Goal: Information Seeking & Learning: Learn about a topic

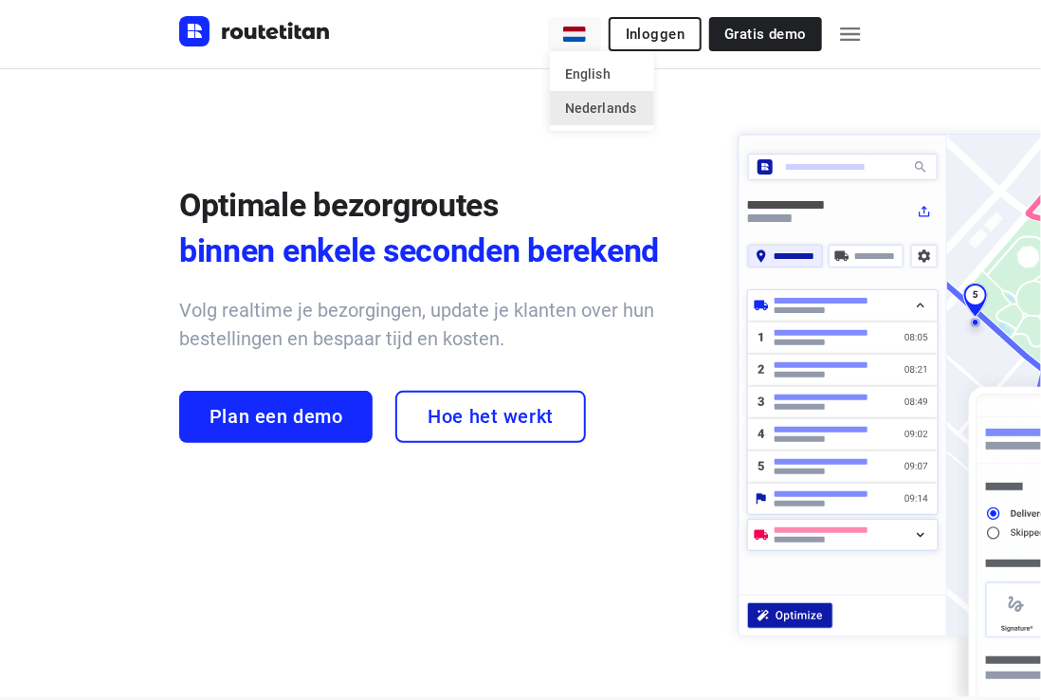
click at [580, 36] on div at bounding box center [520, 350] width 1041 height 700
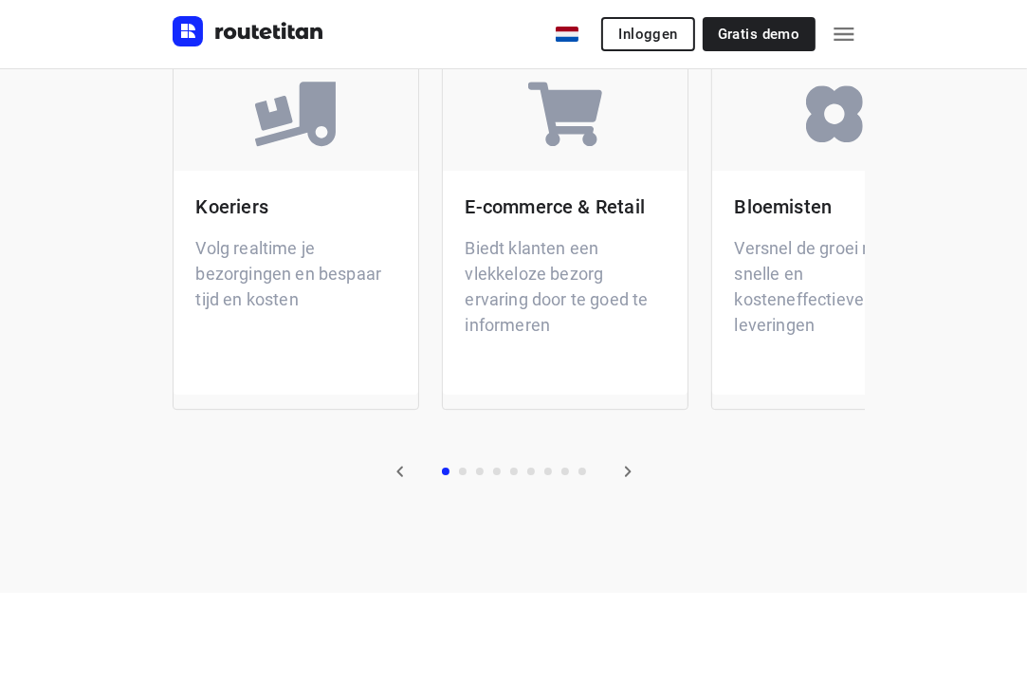
scroll to position [4173, 0]
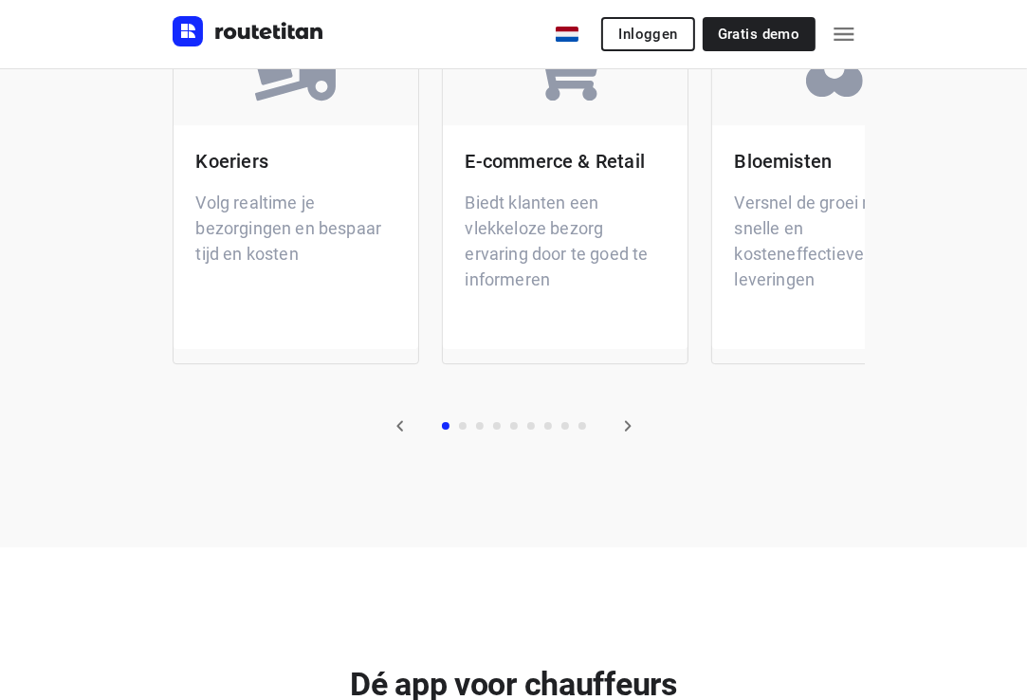
click at [632, 425] on icon "button" at bounding box center [628, 425] width 23 height 23
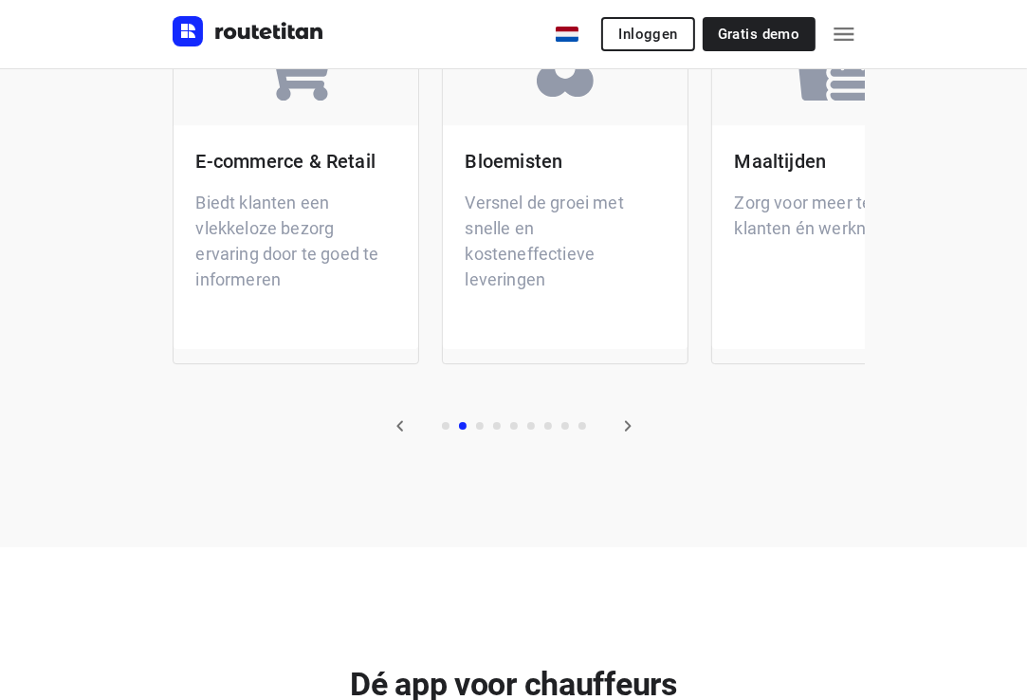
click at [632, 425] on icon "button" at bounding box center [628, 425] width 23 height 23
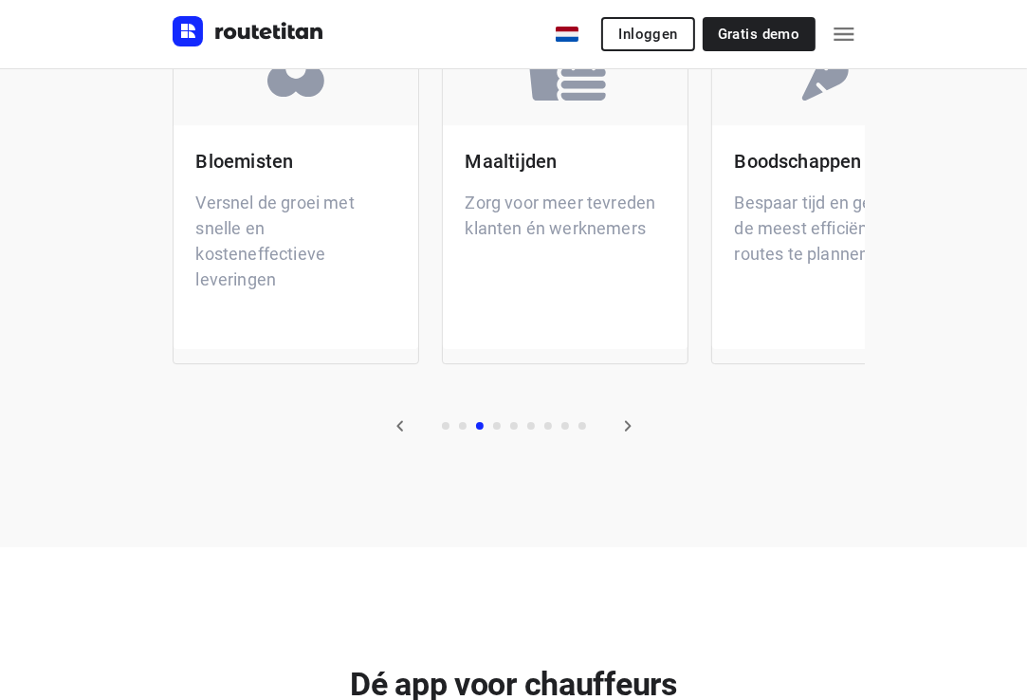
click at [633, 425] on icon "button" at bounding box center [628, 425] width 23 height 23
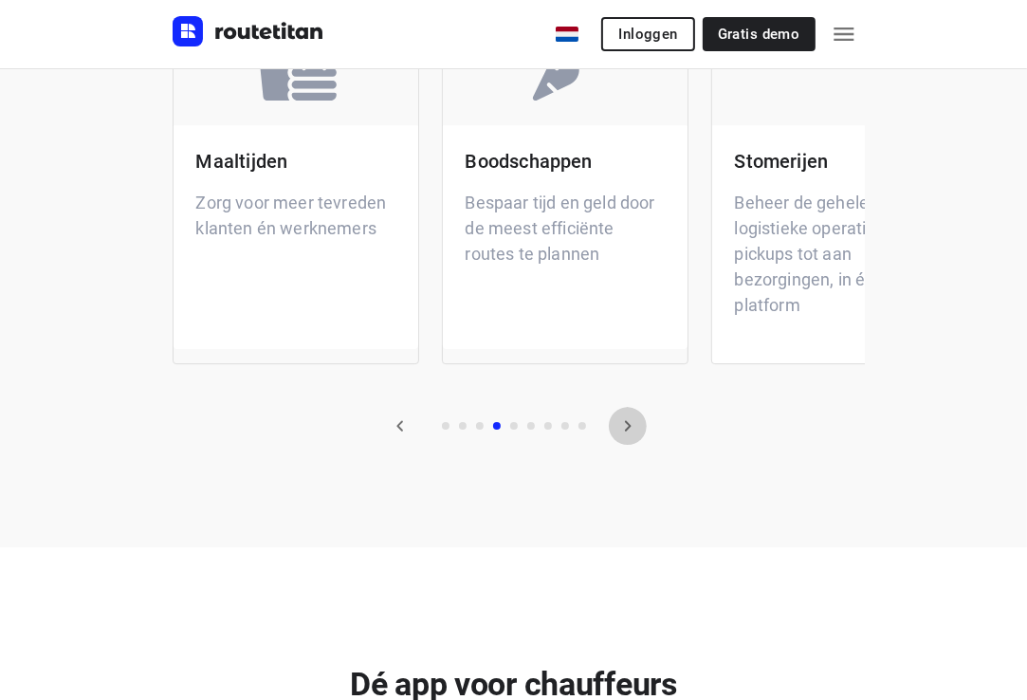
click at [634, 425] on icon "button" at bounding box center [628, 425] width 23 height 23
click at [635, 425] on icon "button" at bounding box center [628, 425] width 23 height 23
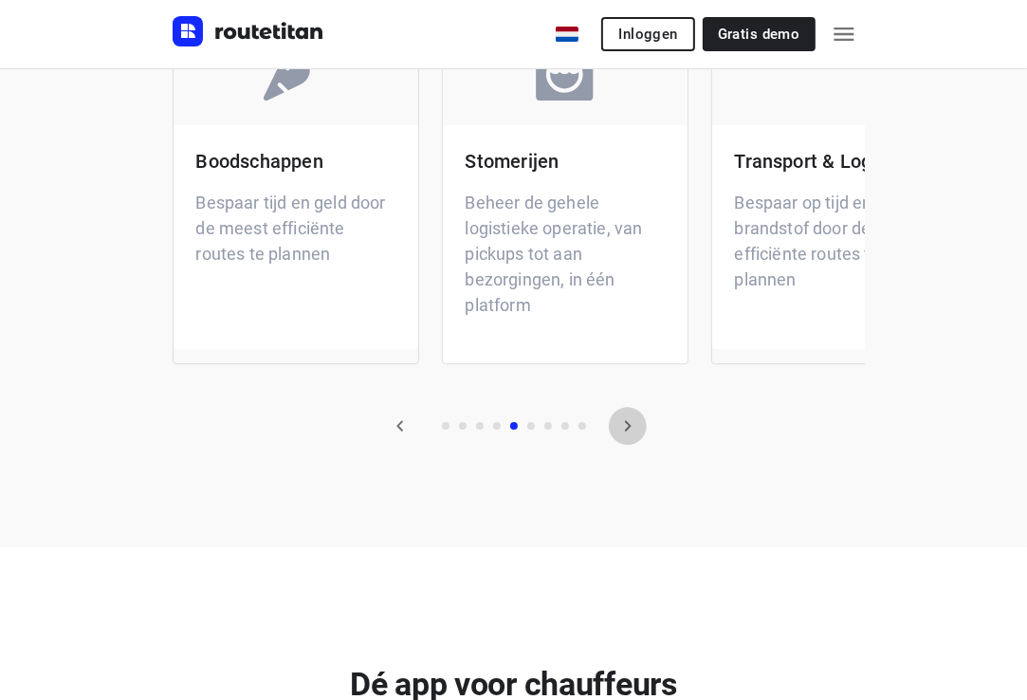
click at [635, 425] on icon "button" at bounding box center [628, 425] width 23 height 23
click at [641, 422] on button "button" at bounding box center [628, 426] width 38 height 38
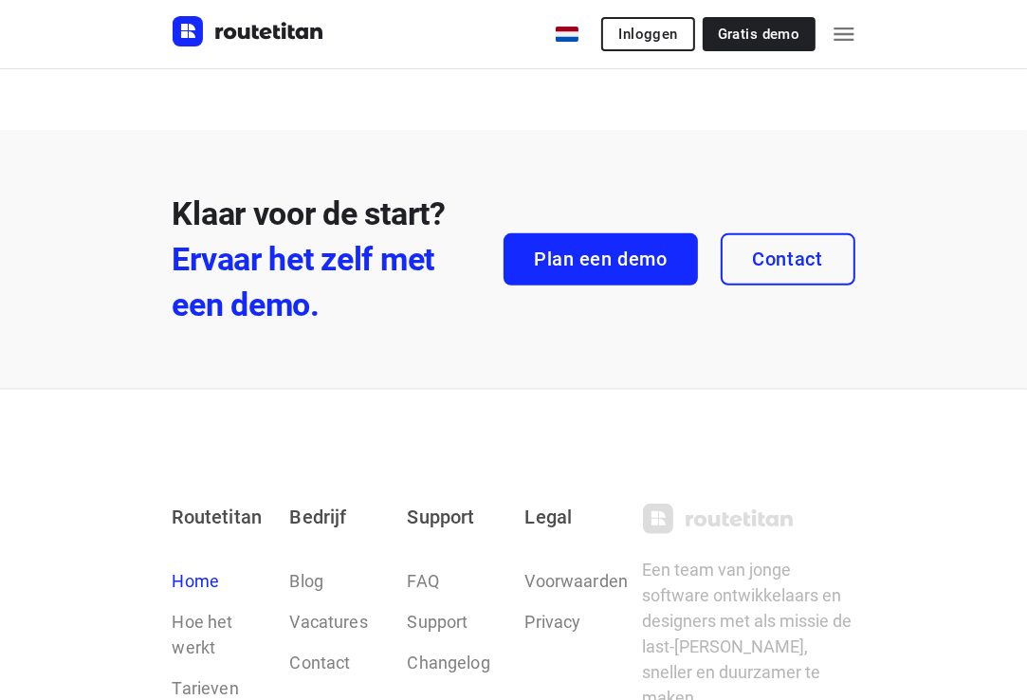
scroll to position [5786, 0]
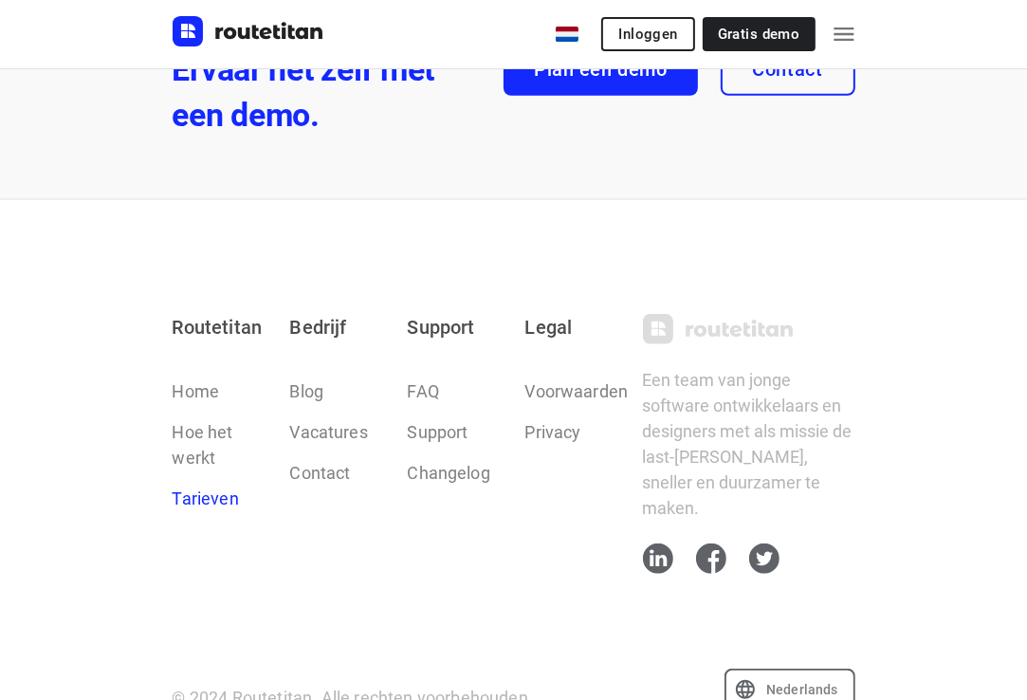
click at [189, 498] on link "Tarieven" at bounding box center [206, 499] width 66 height 26
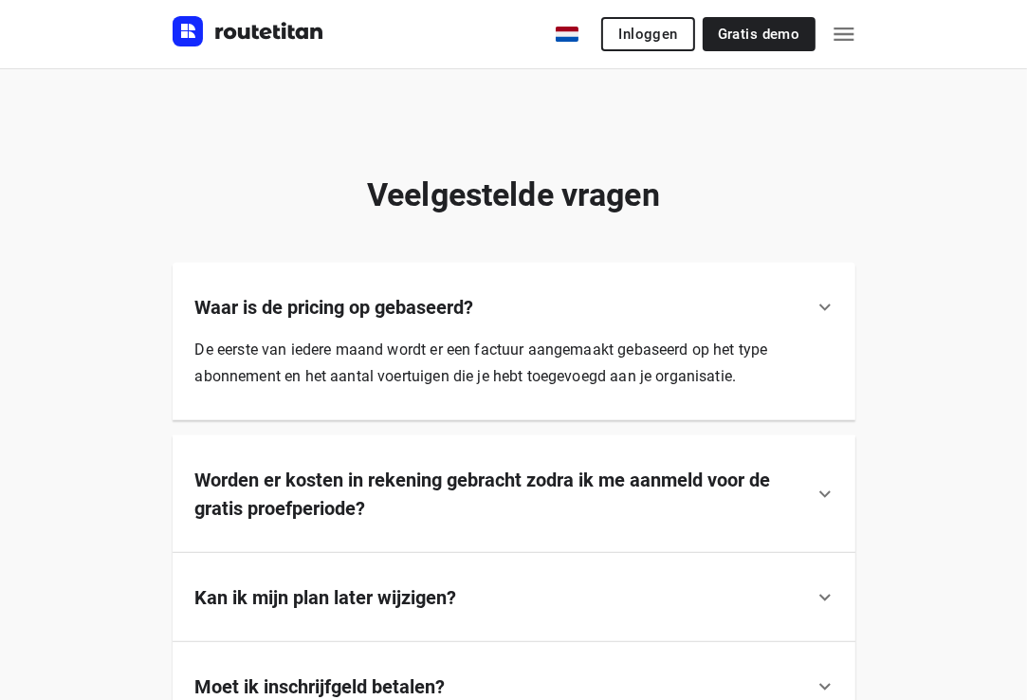
scroll to position [948, 0]
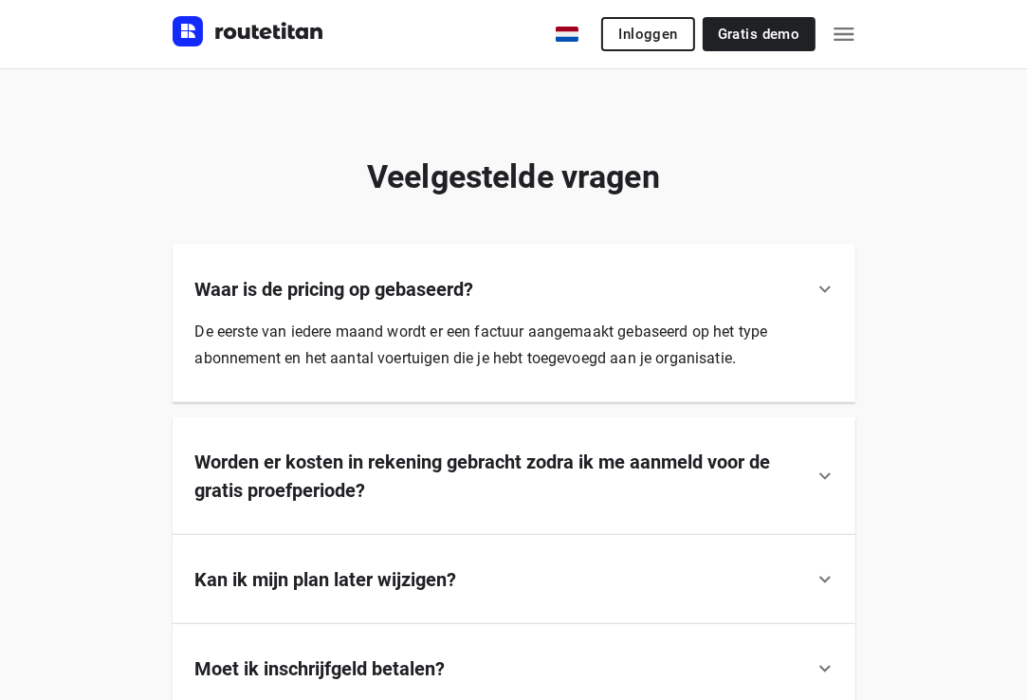
click at [827, 482] on icon at bounding box center [825, 476] width 23 height 23
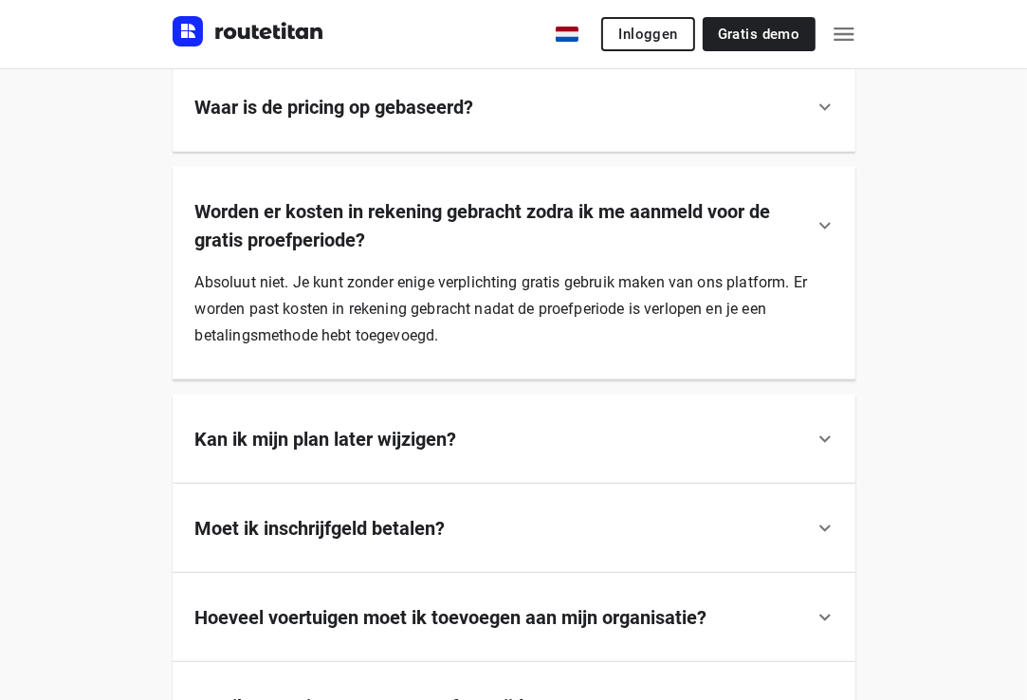
scroll to position [1138, 0]
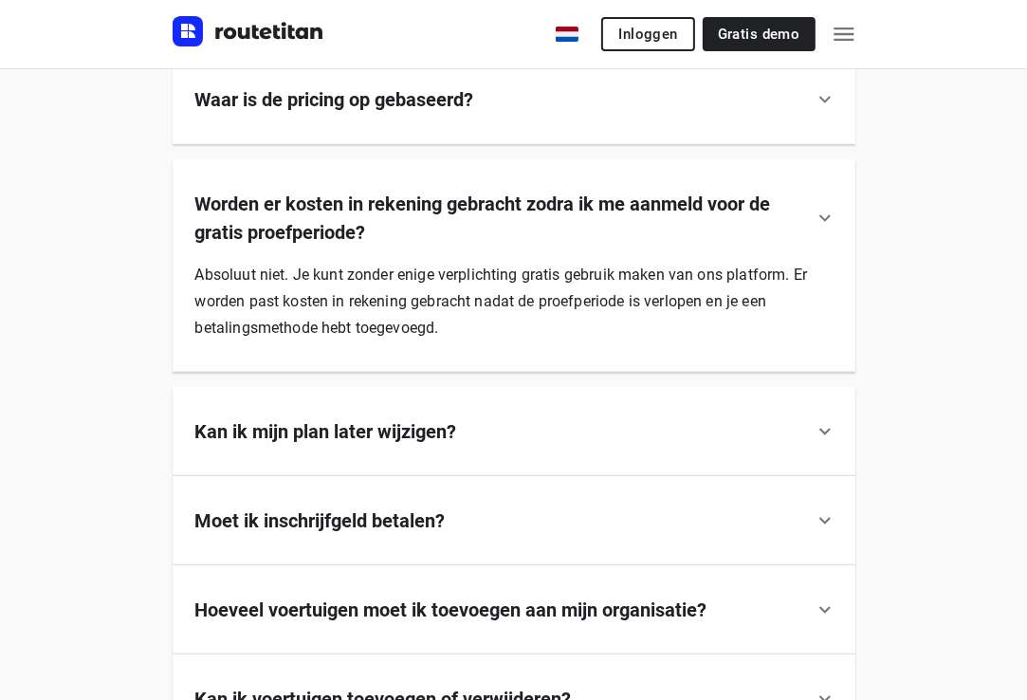
click at [822, 431] on icon at bounding box center [824, 432] width 11 height 7
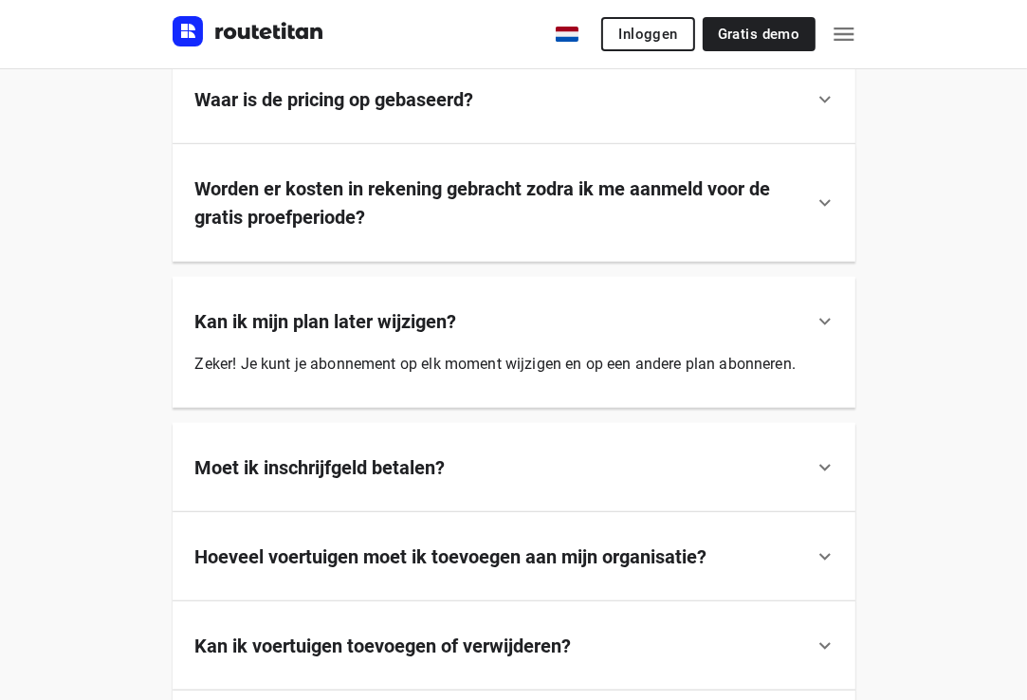
click at [533, 439] on div "Moet ik inschrijfgeld betalen?" at bounding box center [514, 467] width 683 height 89
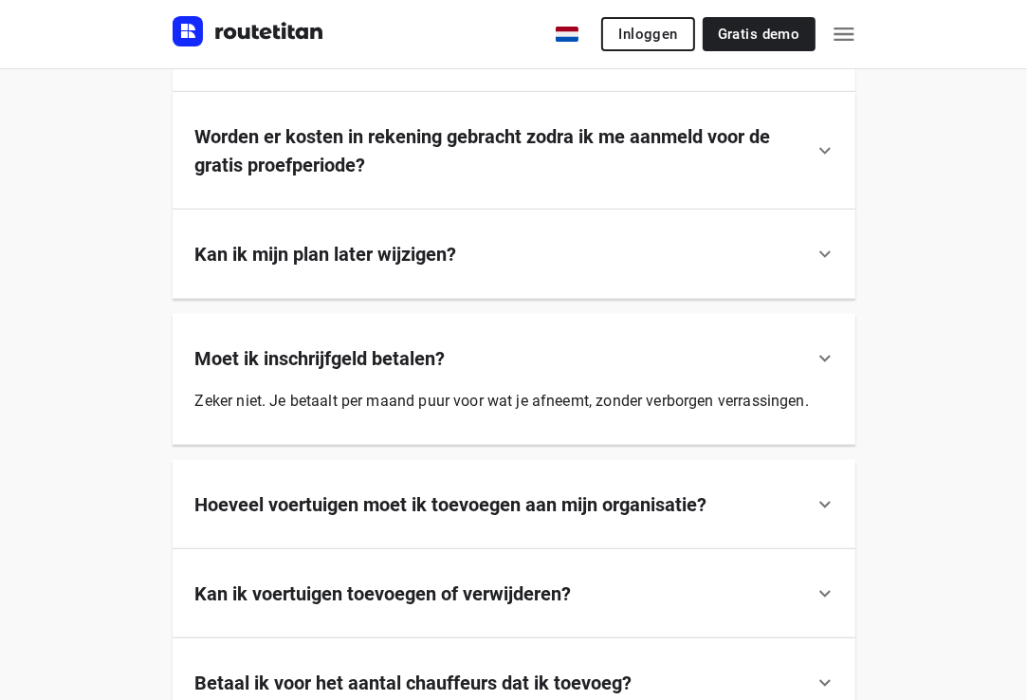
scroll to position [1423, 0]
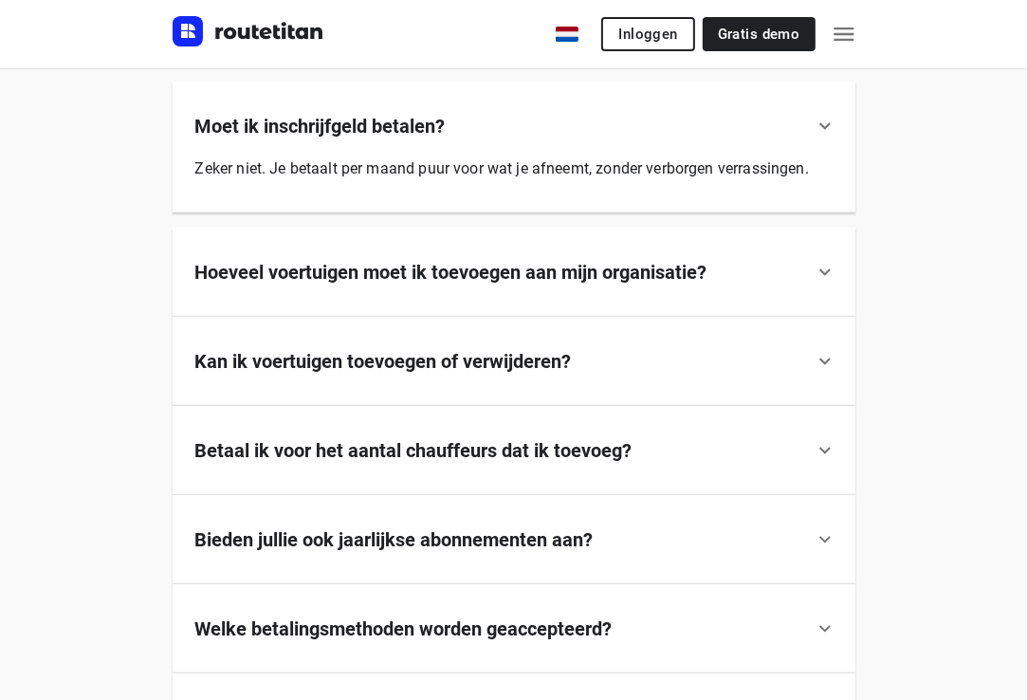
click at [450, 298] on div "Hoeveel voertuigen moet ik toevoegen aan mijn organisatie?" at bounding box center [514, 272] width 683 height 89
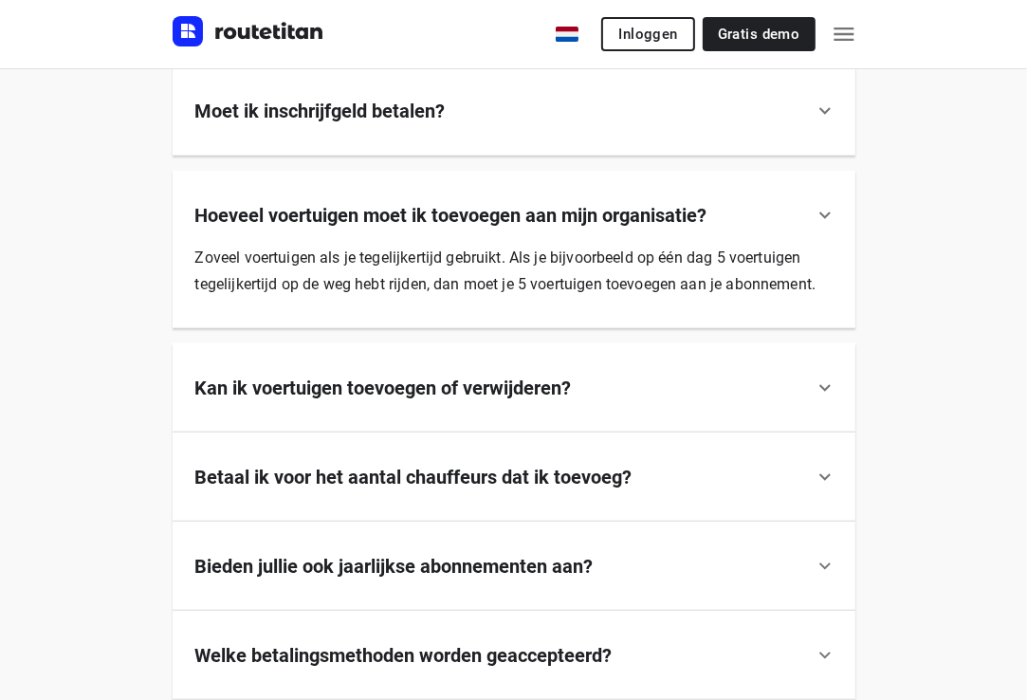
click at [501, 397] on b "Kan ik voertuigen toevoegen of verwijderen?" at bounding box center [383, 388] width 377 height 23
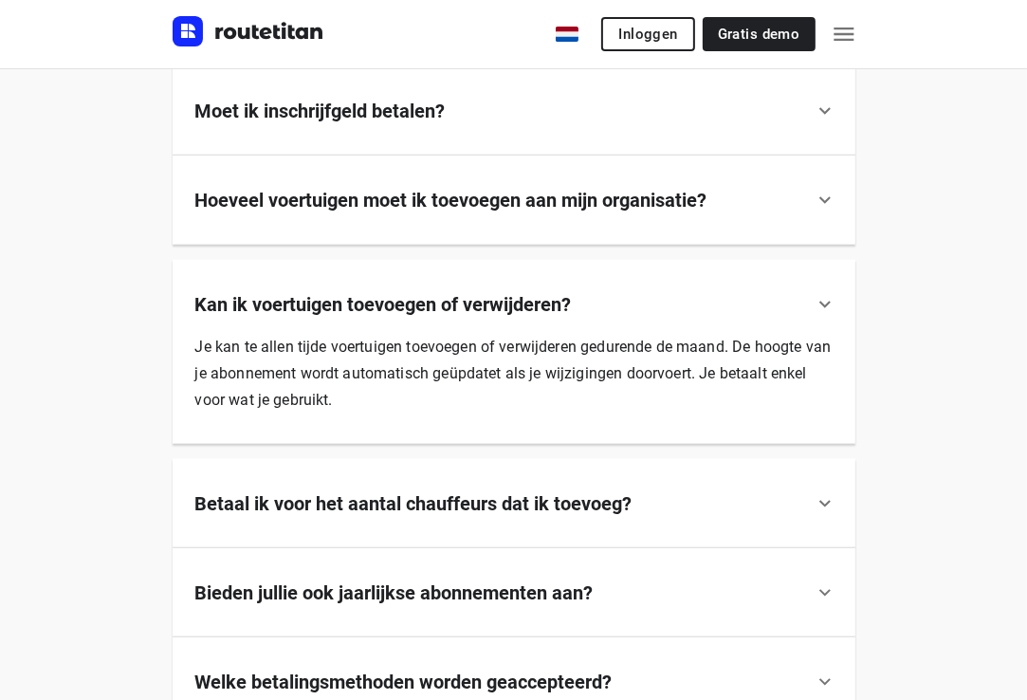
click at [455, 529] on div "Betaal ik voor het aantal chauffeurs dat ik toevoeg?" at bounding box center [514, 503] width 683 height 89
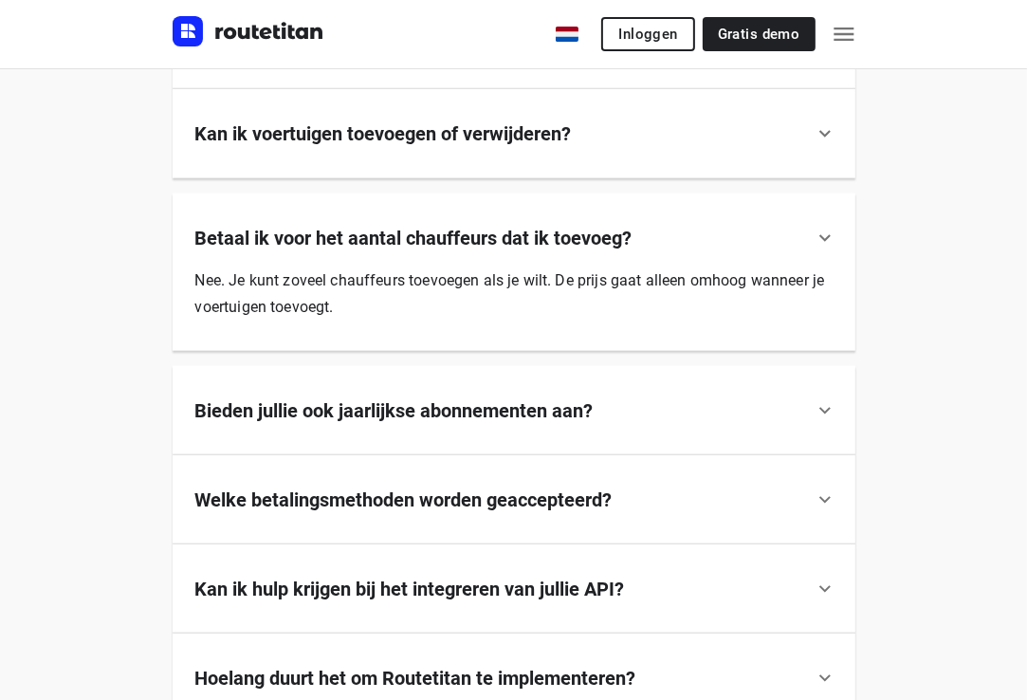
scroll to position [1707, 0]
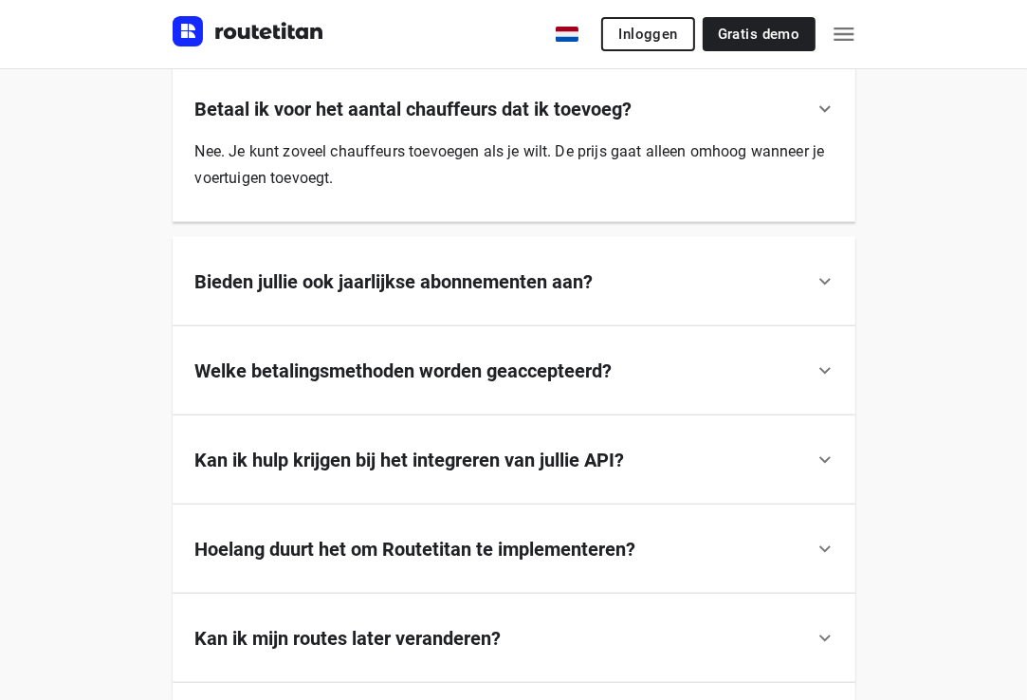
click at [457, 293] on h6 "Bieden jullie ook jaarlijkse abonnementen aan?" at bounding box center [394, 281] width 398 height 28
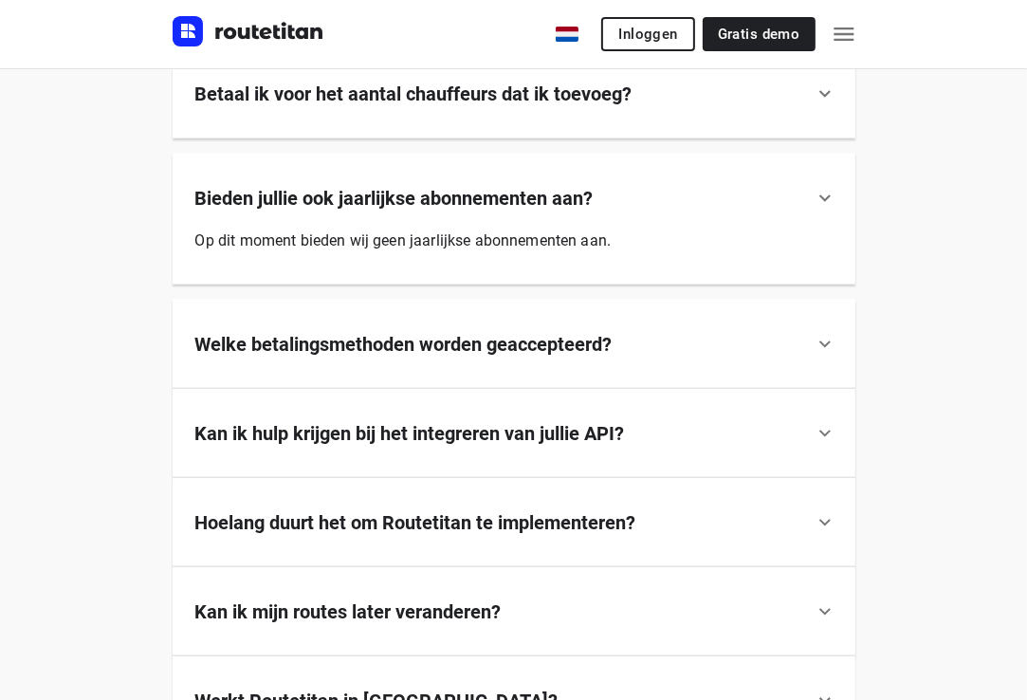
click at [471, 385] on div "Welke betalingsmethoden worden geaccepteerd?" at bounding box center [514, 344] width 683 height 89
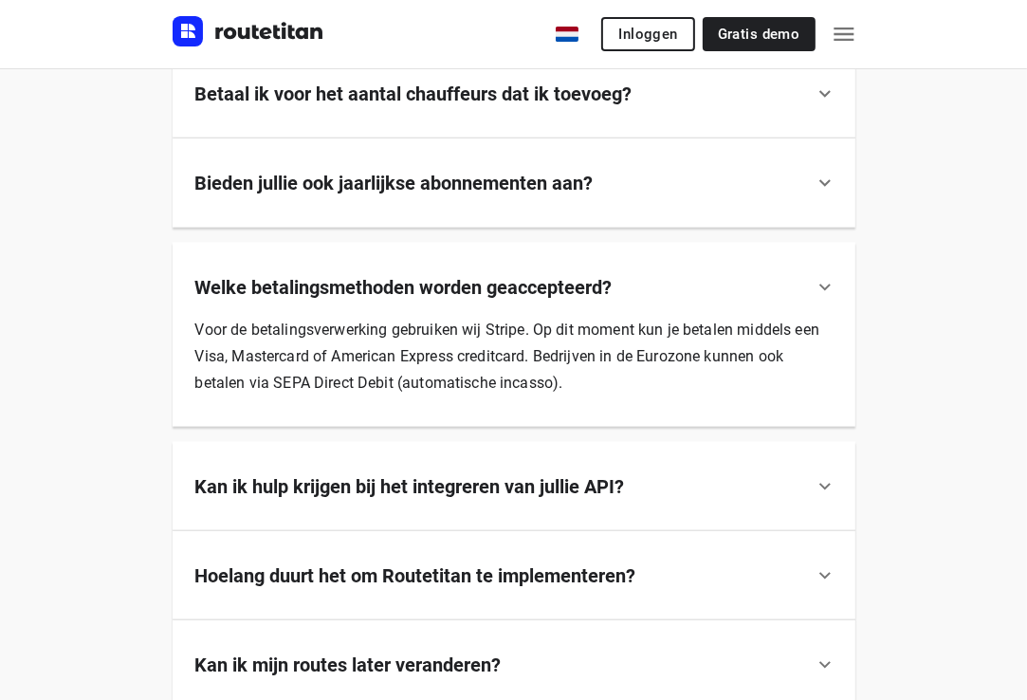
click at [436, 514] on div "Kan ik hulp krijgen bij het integreren van jullie API?" at bounding box center [514, 486] width 683 height 89
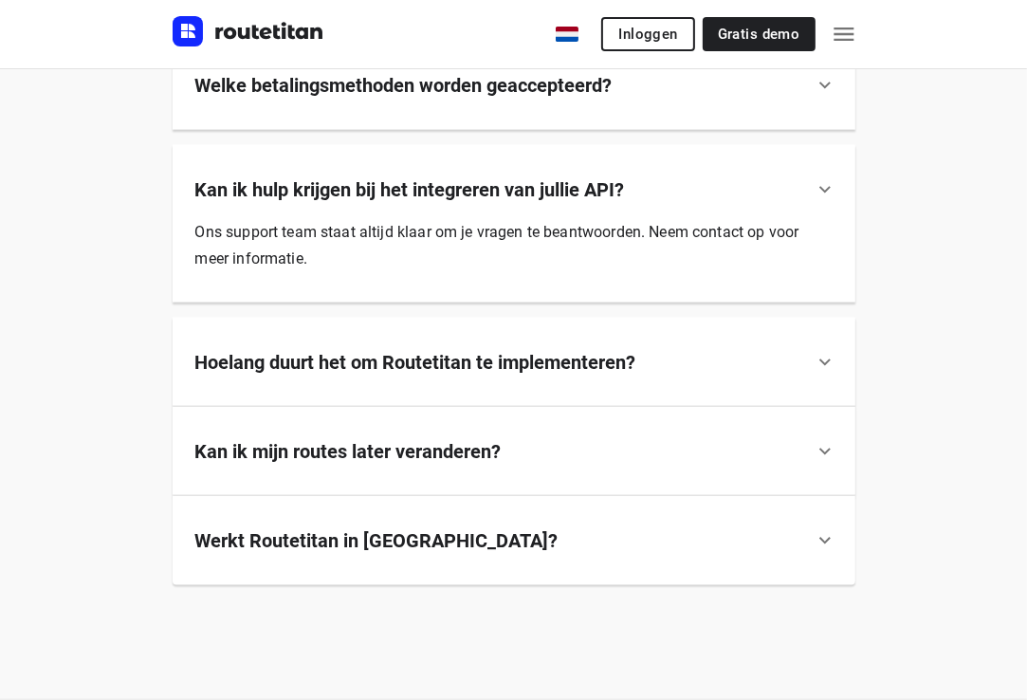
scroll to position [1897, 0]
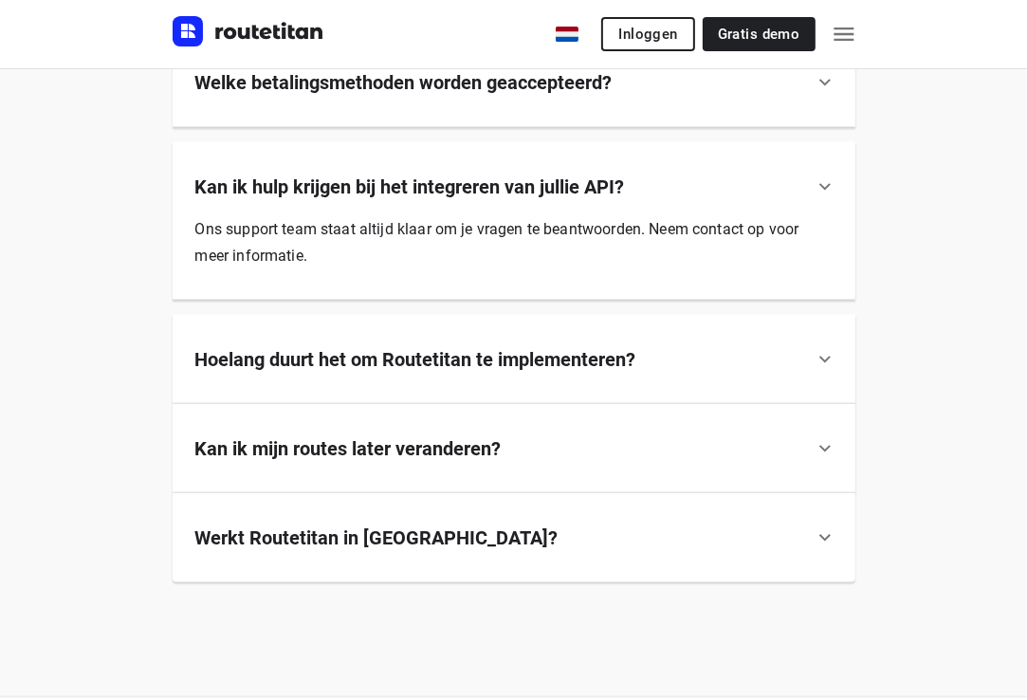
click at [469, 386] on div "Hoelang duurt het om Routetitan te implementeren?" at bounding box center [514, 359] width 683 height 89
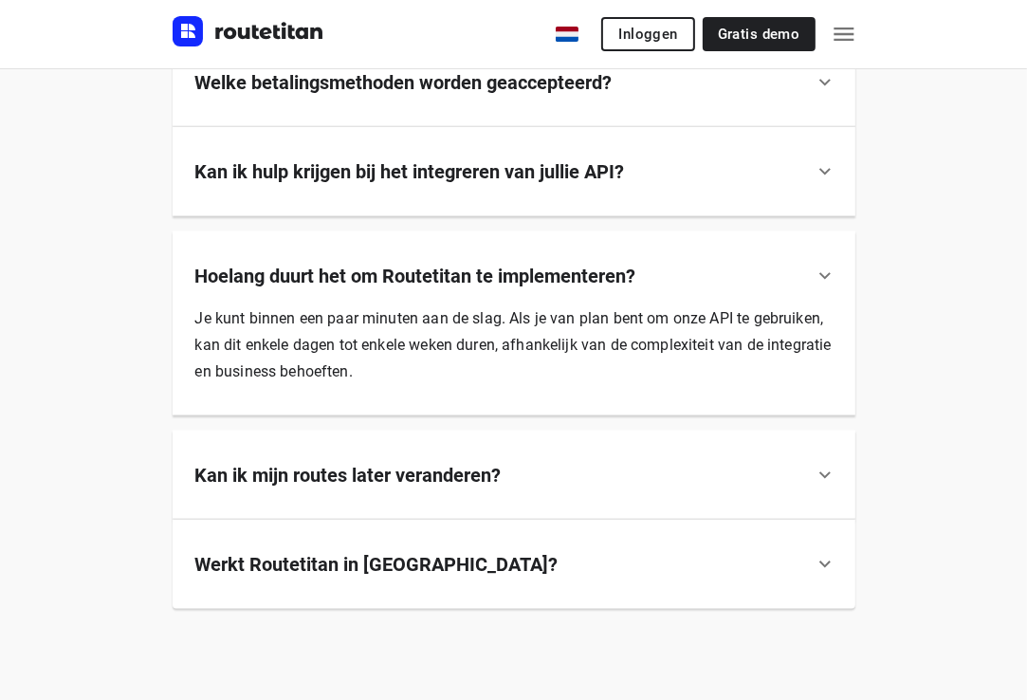
click at [455, 502] on div "Kan ik mijn routes later veranderen?" at bounding box center [514, 475] width 683 height 89
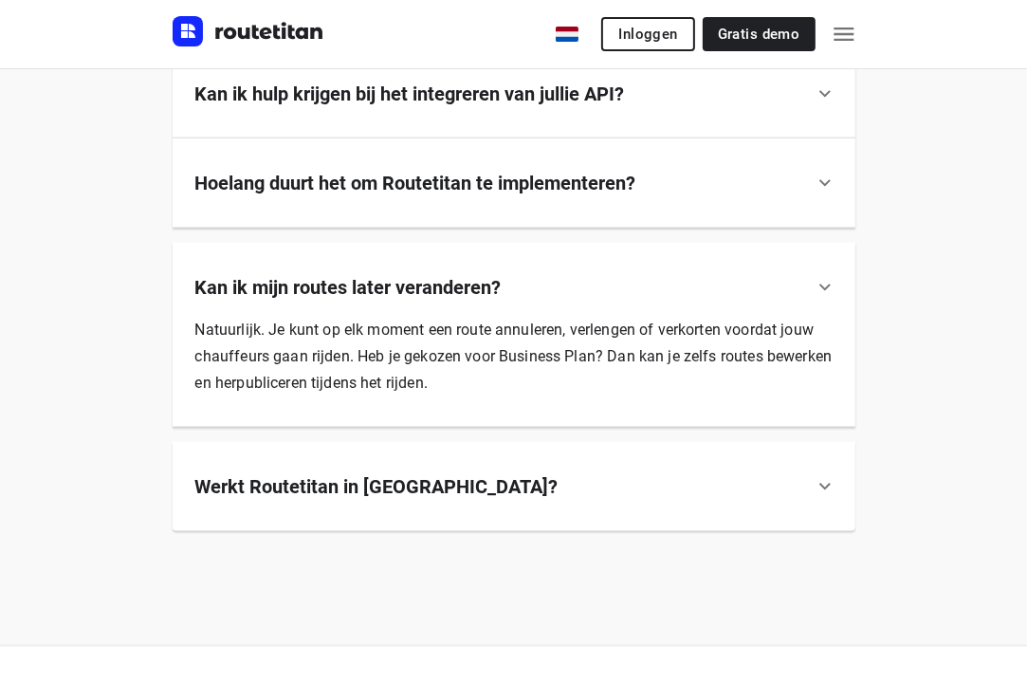
scroll to position [2087, 0]
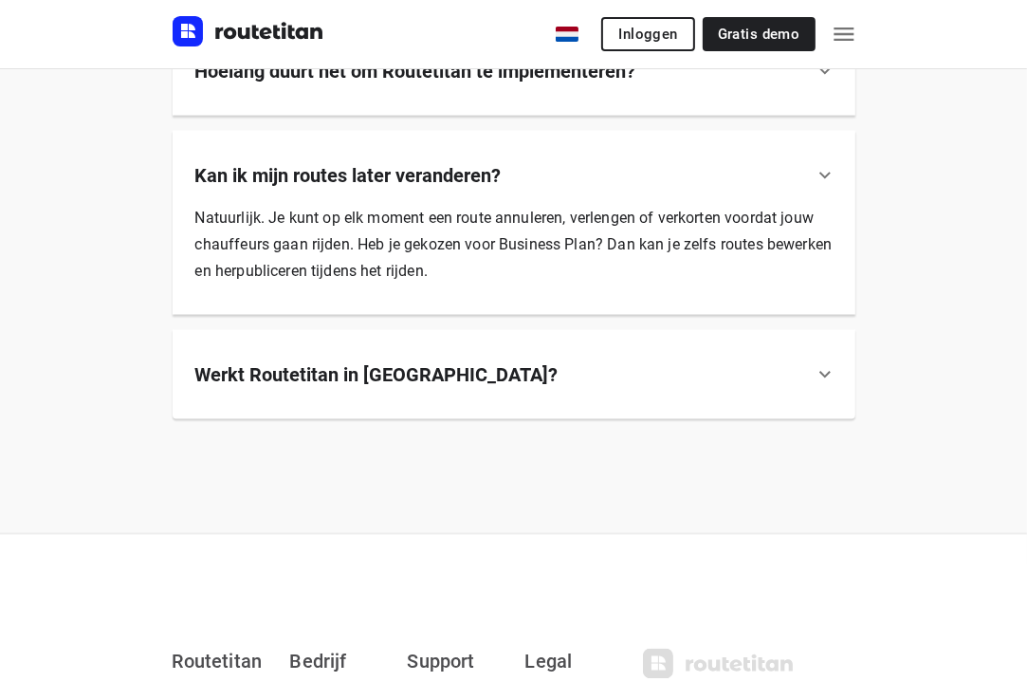
click at [476, 394] on div "Werkt Routetitan in [GEOGRAPHIC_DATA]?" at bounding box center [514, 374] width 683 height 89
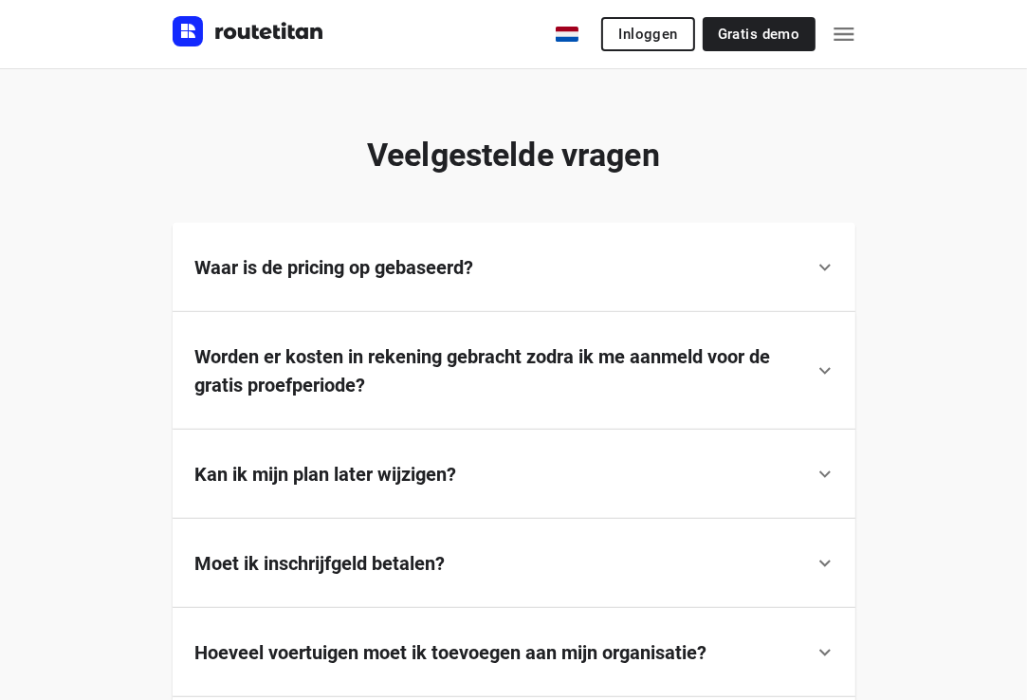
scroll to position [759, 0]
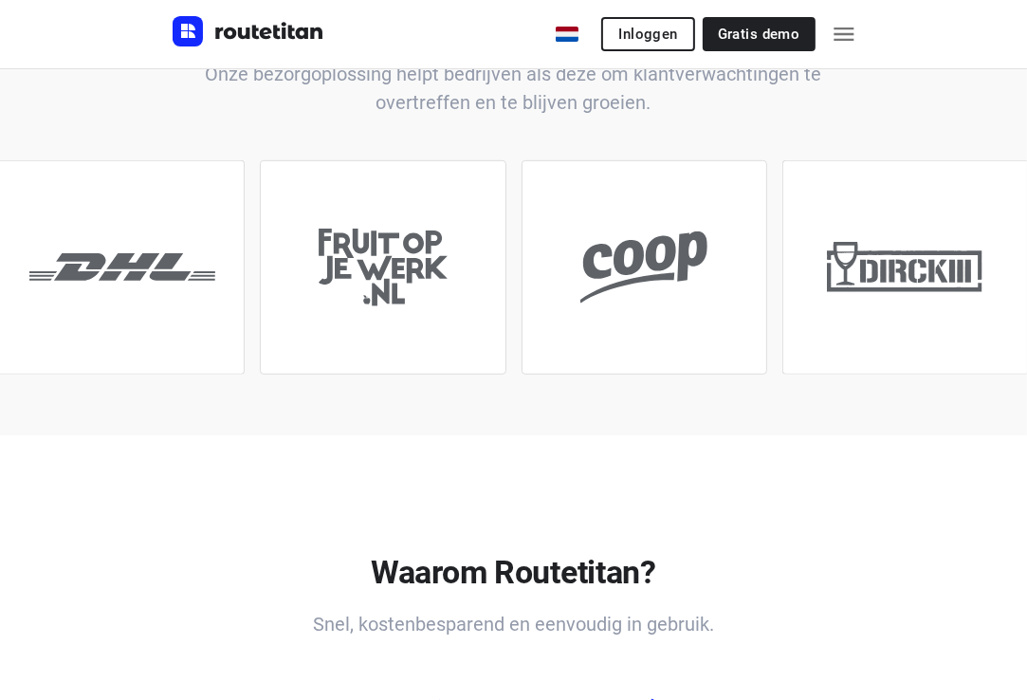
scroll to position [5786, 0]
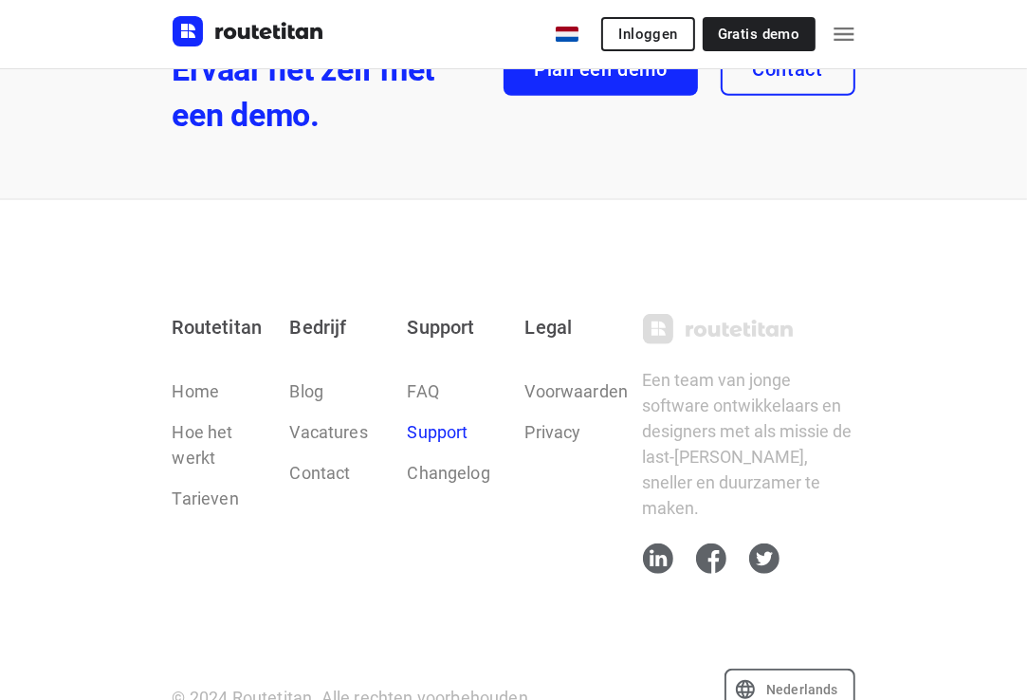
click at [451, 433] on link "Support" at bounding box center [438, 432] width 61 height 26
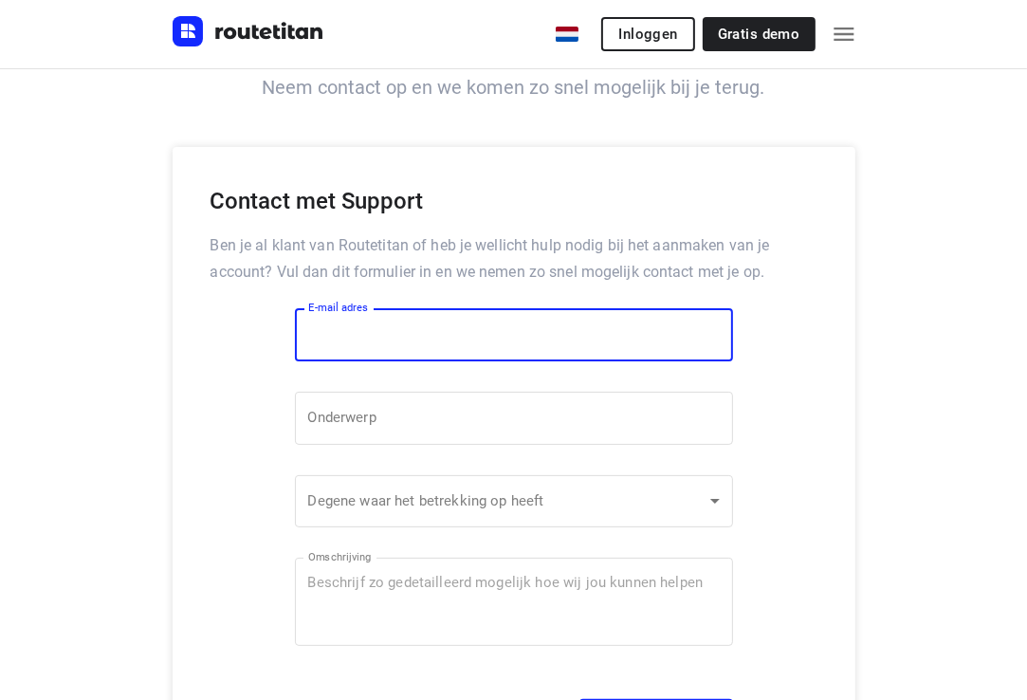
scroll to position [474, 0]
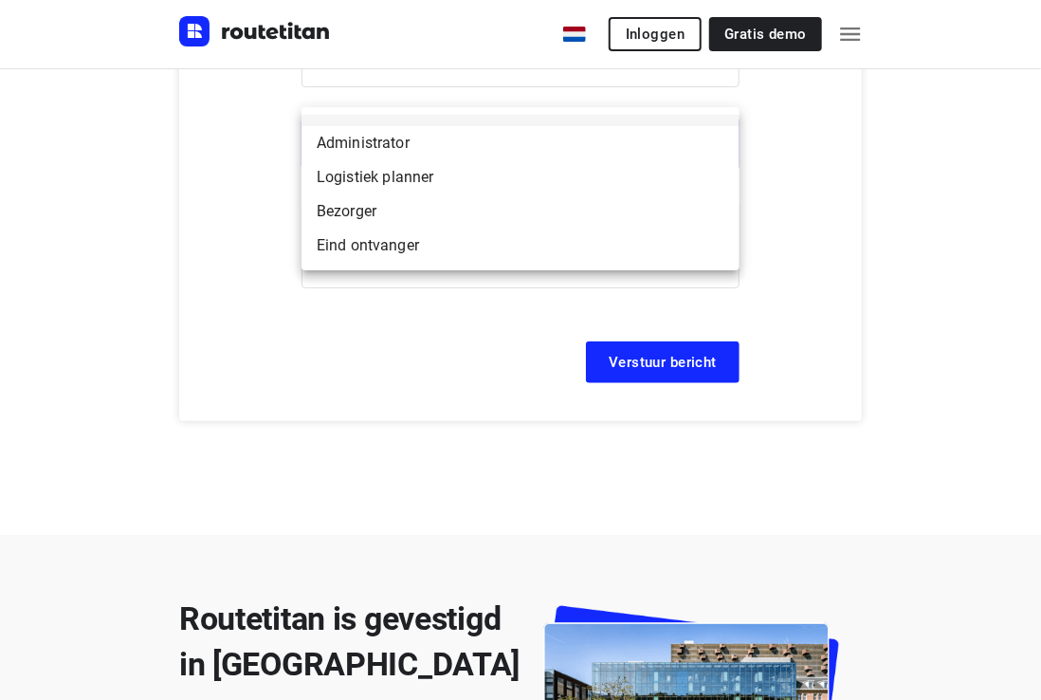
click at [565, 145] on body "nl Home Hoe het werkt Prijs Klanten Blog Contact Inloggen Gratis demo Heb je ee…" at bounding box center [520, 492] width 1041 height 1933
click at [70, 246] on div at bounding box center [520, 350] width 1041 height 700
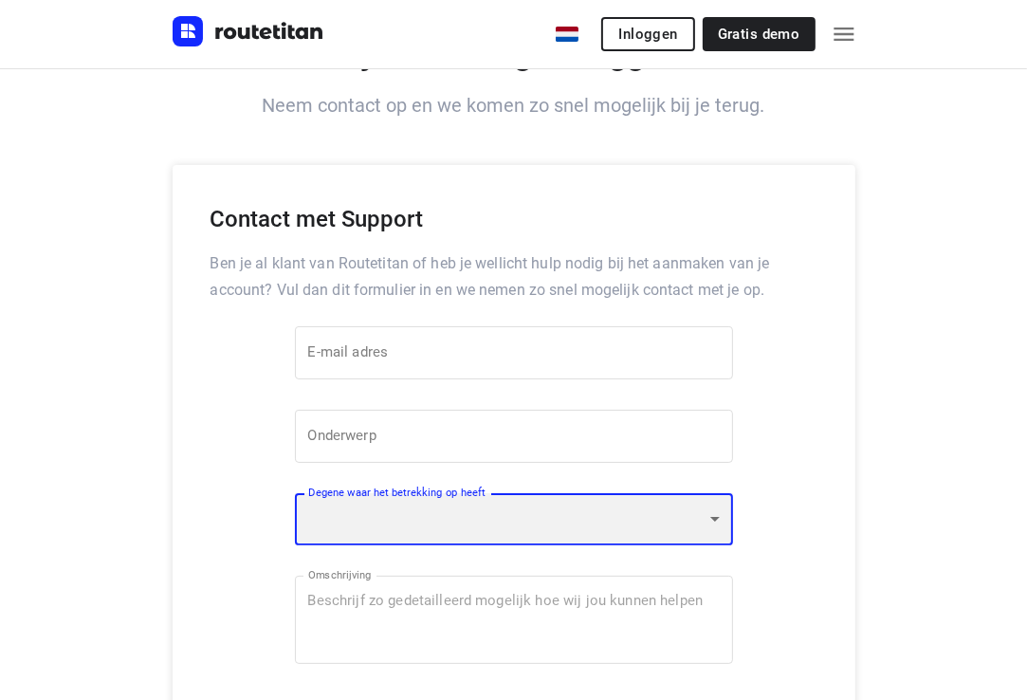
scroll to position [95, 0]
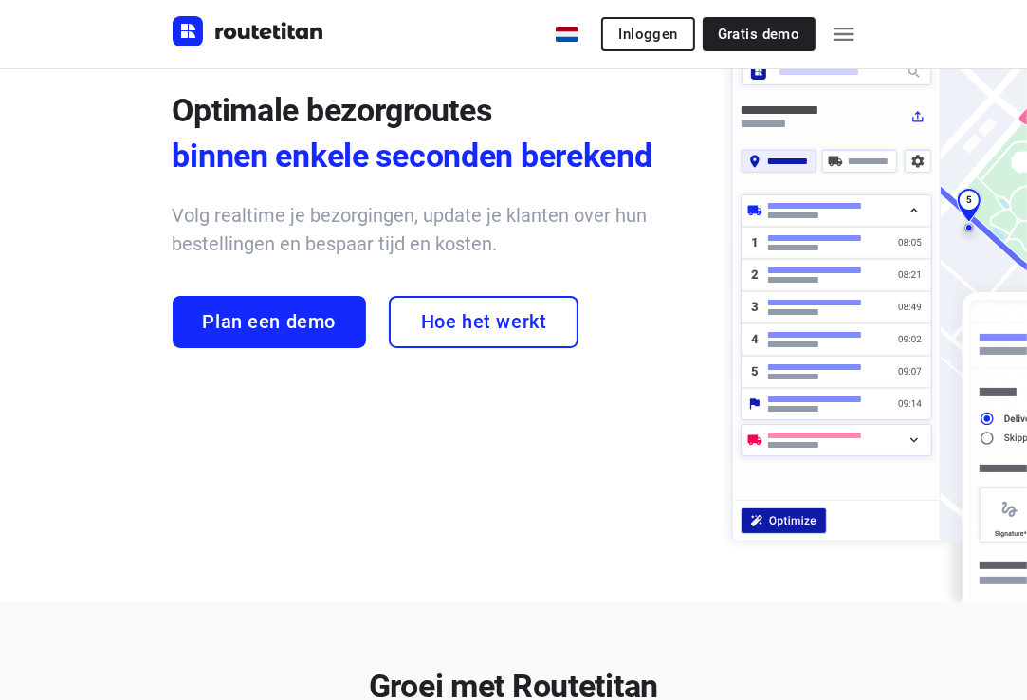
scroll to position [5786, 0]
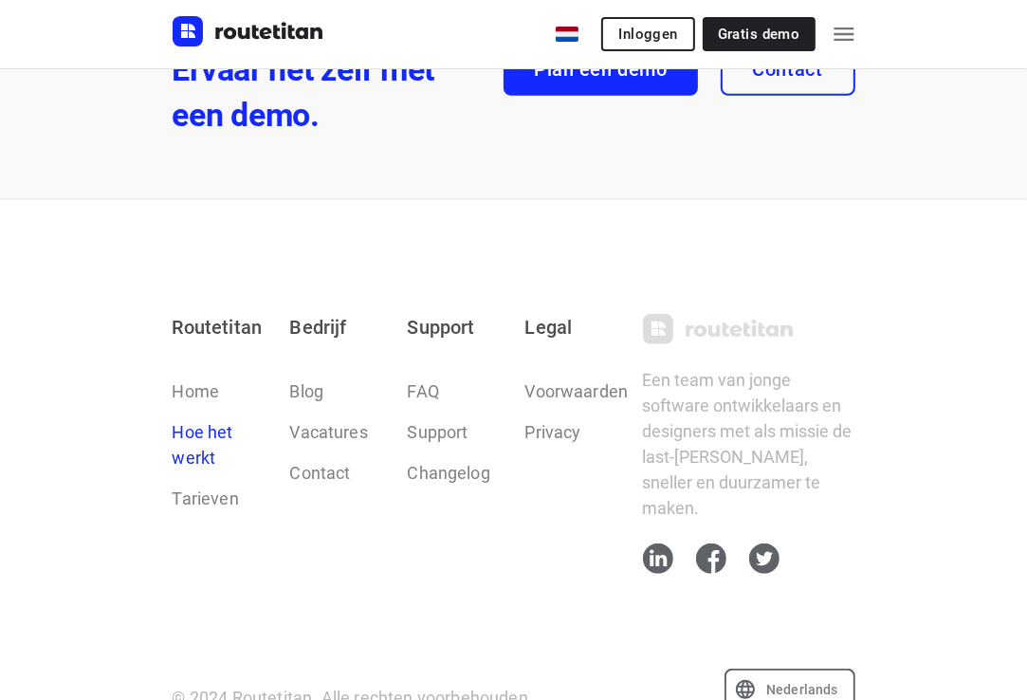
click at [209, 433] on link "Hoe het werkt" at bounding box center [220, 444] width 95 height 51
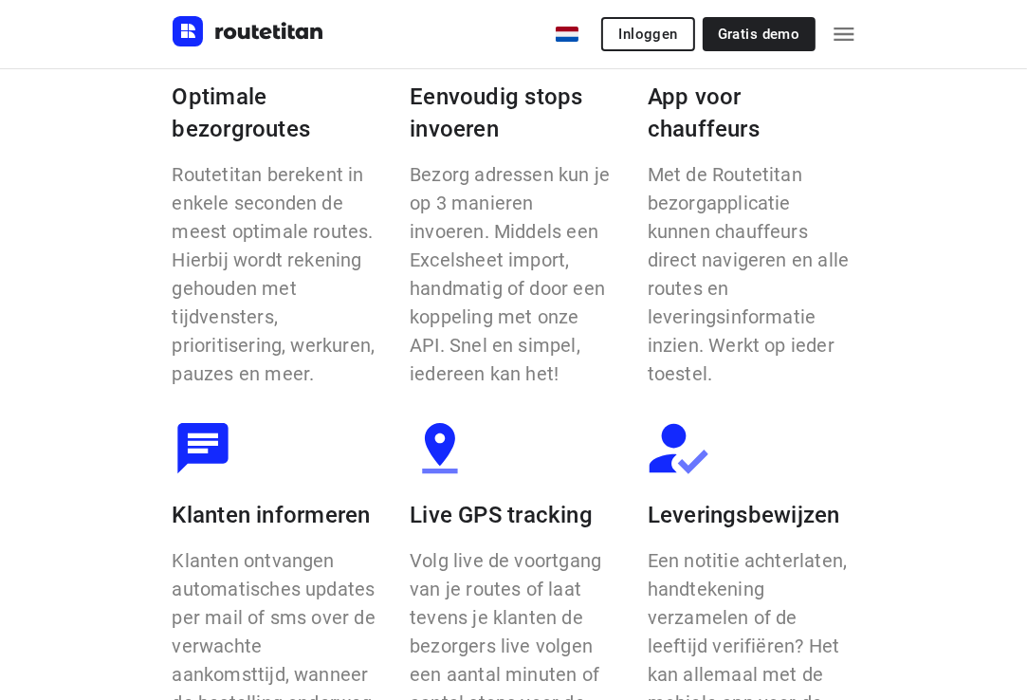
scroll to position [1193, 0]
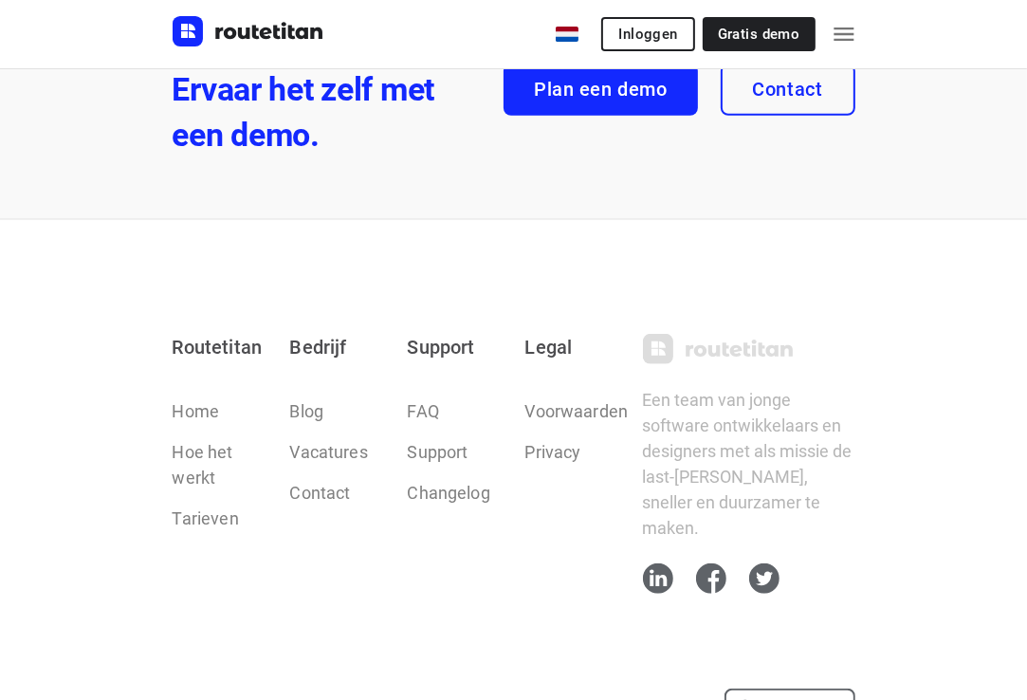
scroll to position [5786, 0]
